Goal: Check status: Check status

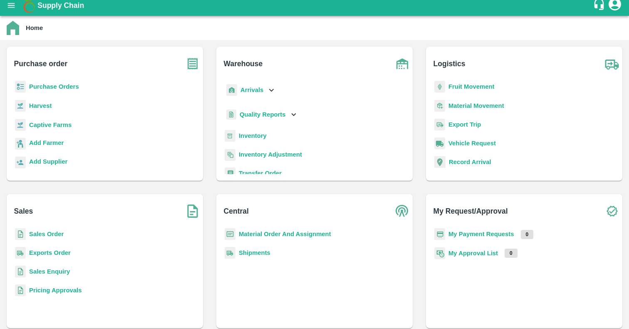
scroll to position [7, 0]
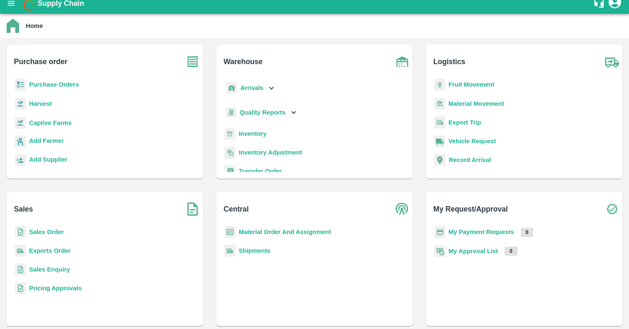
click at [50, 234] on b "Sales Order" at bounding box center [46, 231] width 35 height 7
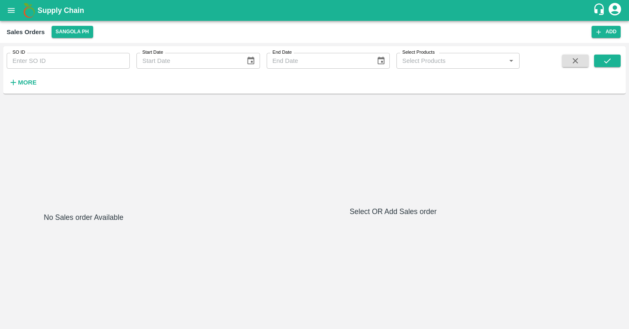
click at [32, 78] on h6 "More" at bounding box center [27, 82] width 19 height 11
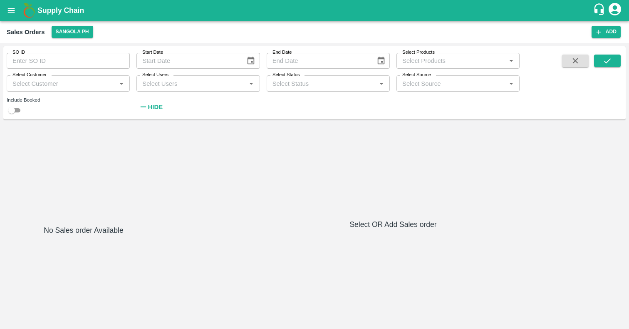
click at [30, 70] on div "Select Customer Select Customer   *" at bounding box center [65, 80] width 130 height 22
click at [27, 57] on input "SO ID" at bounding box center [68, 61] width 123 height 16
type input "32"
click at [603, 60] on icon "submit" at bounding box center [607, 60] width 9 height 9
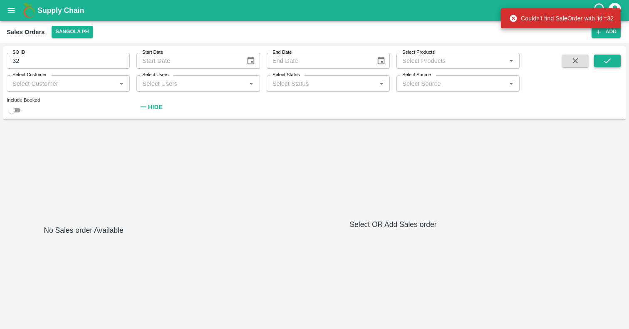
click at [604, 63] on icon "submit" at bounding box center [607, 60] width 9 height 9
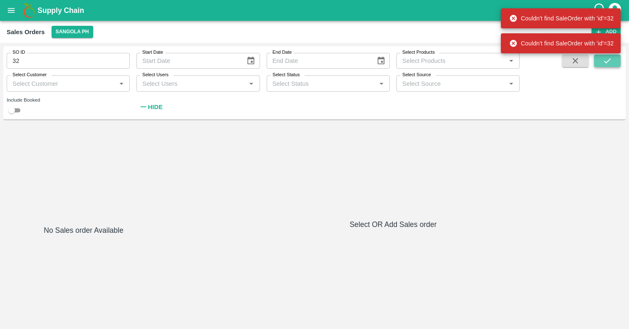
click at [604, 63] on icon "submit" at bounding box center [607, 60] width 9 height 9
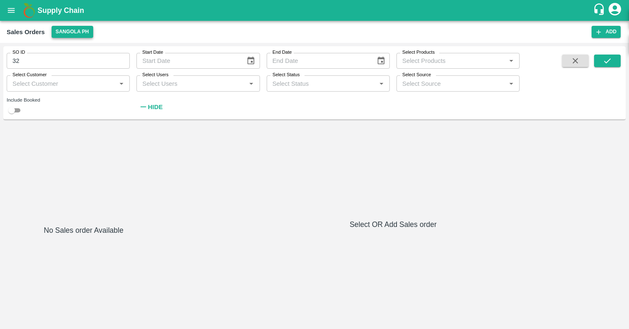
click at [69, 35] on button "Sangola PH" at bounding box center [73, 32] width 42 height 12
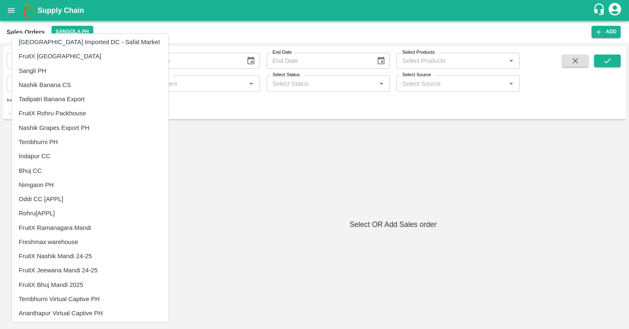
scroll to position [146, 0]
